Goal: Transaction & Acquisition: Download file/media

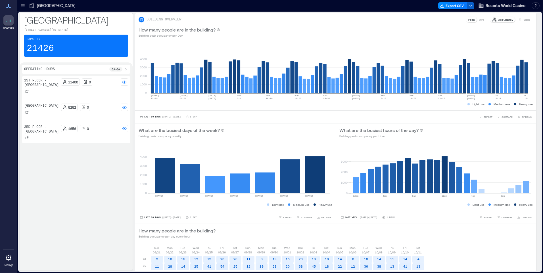
click at [468, 6] on icon "button" at bounding box center [470, 5] width 5 height 5
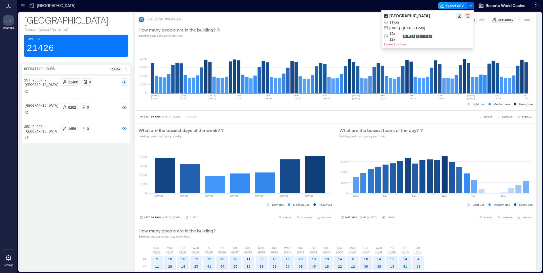
click at [454, 4] on button "Export CSV" at bounding box center [452, 5] width 29 height 7
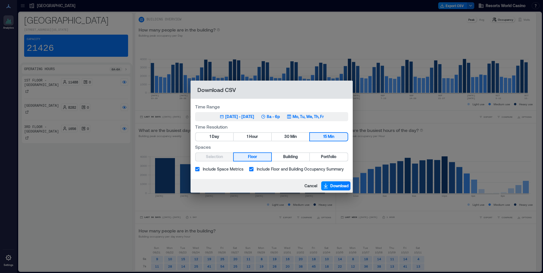
click at [313, 115] on p "Mo, Tu, We, Th, Fr" at bounding box center [307, 117] width 31 height 6
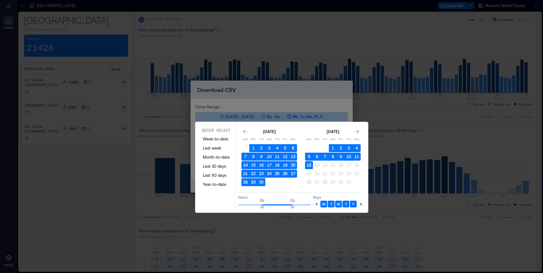
click at [308, 167] on button "12" at bounding box center [309, 165] width 8 height 8
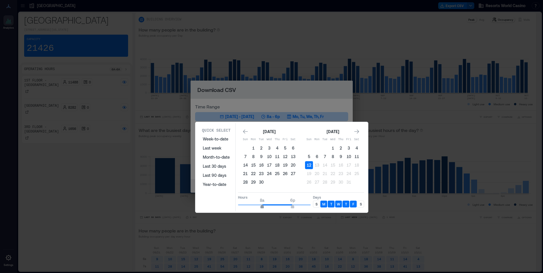
type input "*"
drag, startPoint x: 262, startPoint y: 205, endPoint x: 235, endPoint y: 206, distance: 27.8
click at [235, 206] on div "Quick Select Week-to-date Last week Month-to-date Last 30 days Last 90 days Yea…" at bounding box center [281, 167] width 169 height 88
type input "**"
drag, startPoint x: 296, startPoint y: 207, endPoint x: 316, endPoint y: 206, distance: 19.3
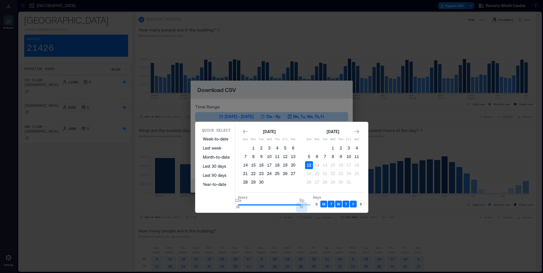
click at [316, 206] on div "Hours 12a 9p Days S M T W T F S" at bounding box center [301, 200] width 126 height 17
click at [317, 205] on div "S" at bounding box center [316, 204] width 7 height 7
click at [362, 204] on div "S" at bounding box center [360, 204] width 7 height 7
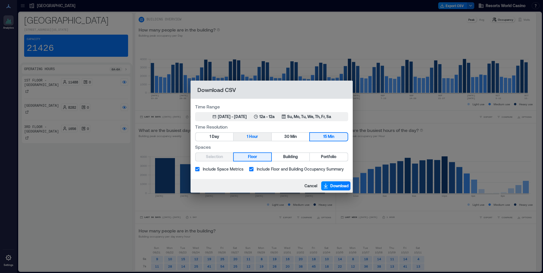
click at [249, 138] on span "Hour" at bounding box center [253, 136] width 9 height 7
click at [321, 156] on span "Portfolio" at bounding box center [328, 156] width 15 height 7
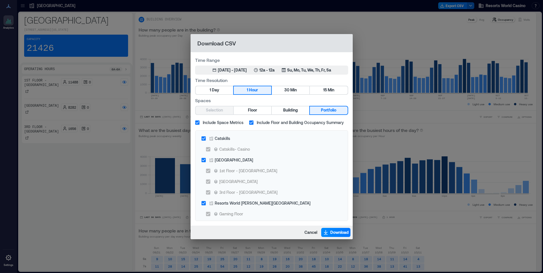
click at [220, 120] on span "Include Space Metrics" at bounding box center [223, 122] width 41 height 6
click at [222, 139] on div "Catskills" at bounding box center [222, 138] width 15 height 6
click at [236, 202] on div "Resorts World [PERSON_NAME][GEOGRAPHIC_DATA]" at bounding box center [263, 203] width 96 height 6
click at [331, 232] on span "Download" at bounding box center [339, 233] width 18 height 6
